Goal: Check status

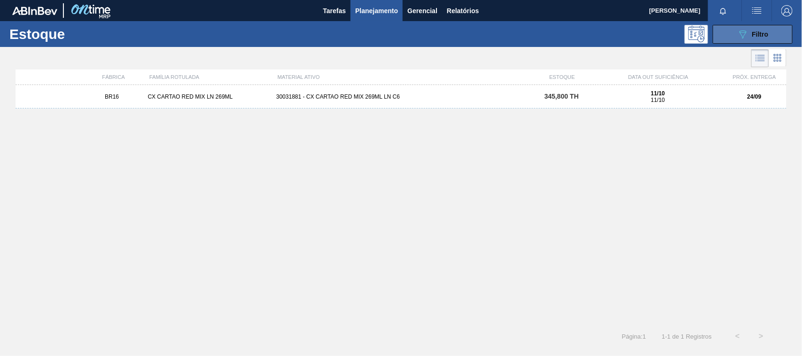
click at [724, 25] on button "089F7B8B-B2A5-4AFE-B5C0-19BA573D28AC Filtro" at bounding box center [753, 34] width 80 height 19
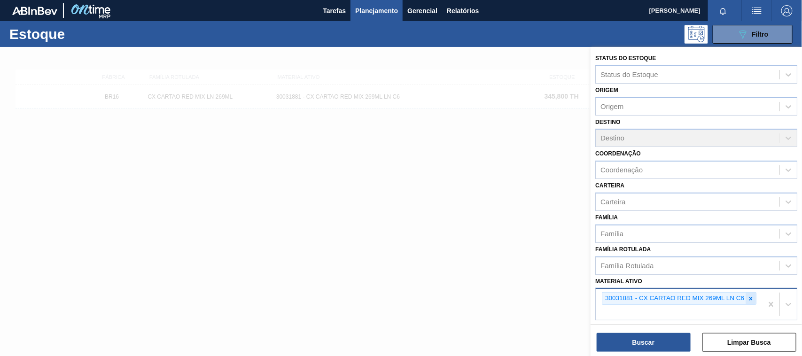
click at [748, 296] on icon at bounding box center [750, 299] width 7 height 7
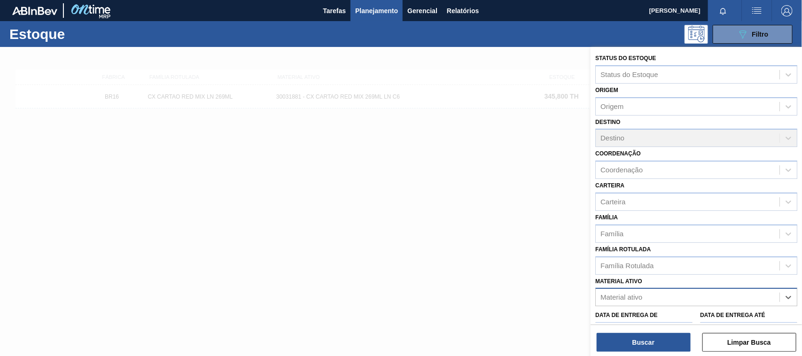
paste ativo "30012506"
type ativo "30012506"
click at [679, 318] on div "30012506 - FILME C. 510X65 AP 350ML MP C18 429" at bounding box center [696, 320] width 202 height 17
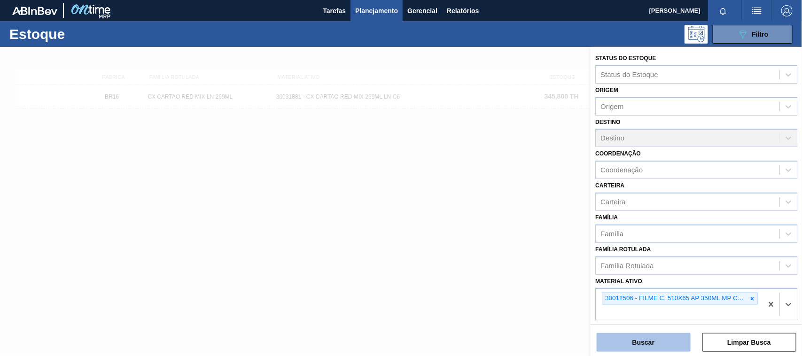
click at [664, 339] on button "Buscar" at bounding box center [644, 342] width 94 height 19
